Goal: Find specific page/section: Find specific page/section

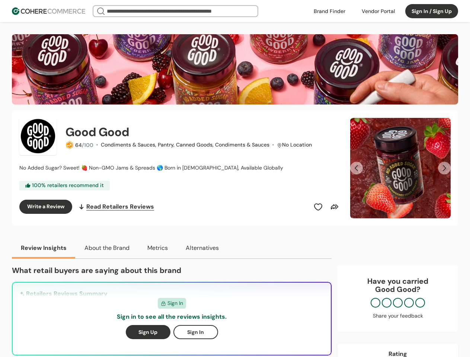
click at [235, 179] on div "Good Good 64 /100 · Condiments & Sauces, Pantry, Canned Goods, Condiments & Sau…" at bounding box center [180, 168] width 322 height 101
click at [378, 11] on div at bounding box center [378, 11] width 42 height 11
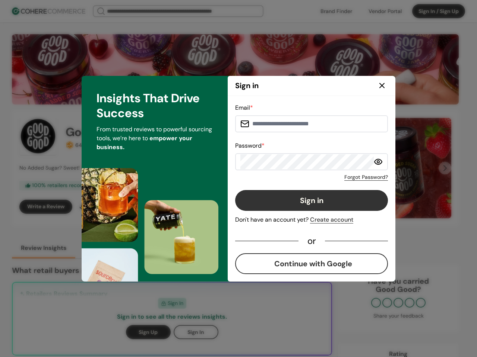
click at [318, 207] on button "Sign in" at bounding box center [311, 200] width 153 height 21
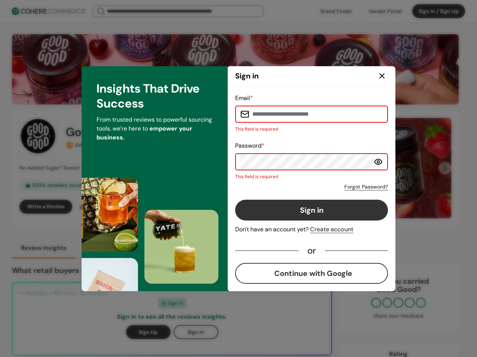
click at [335, 207] on button "Sign in" at bounding box center [311, 210] width 153 height 21
